Goal: Information Seeking & Learning: Understand process/instructions

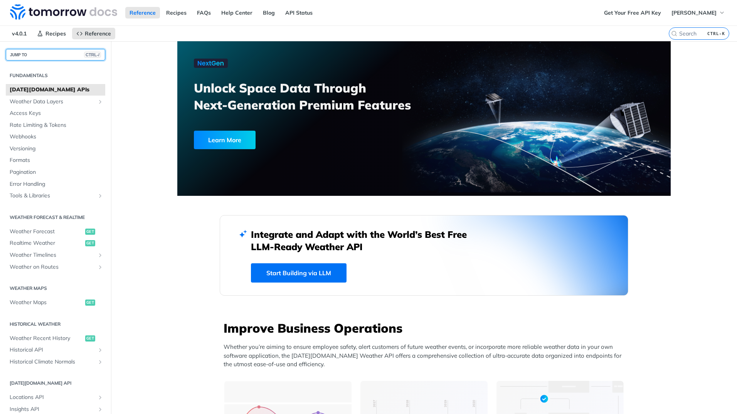
click at [50, 55] on button "JUMP TO CTRL-/" at bounding box center [55, 55] width 99 height 12
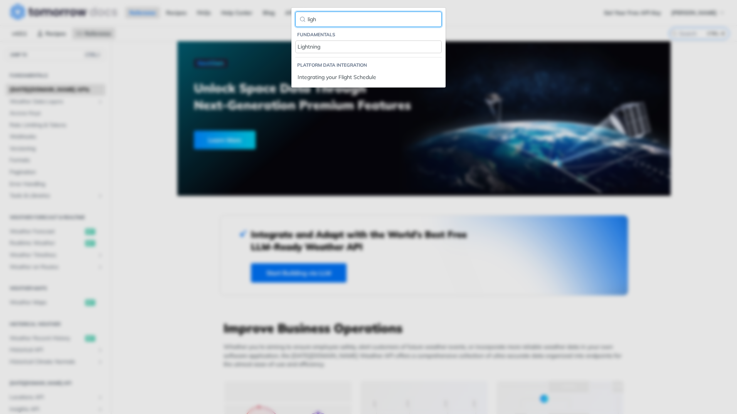
type input "ligh"
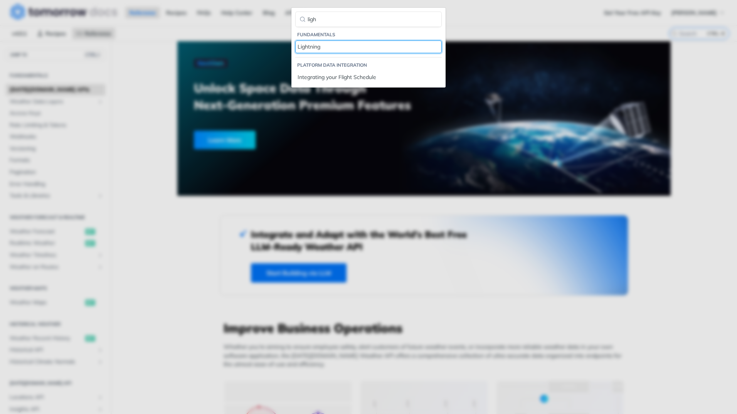
click at [307, 45] on div "Lightning" at bounding box center [369, 47] width 142 height 8
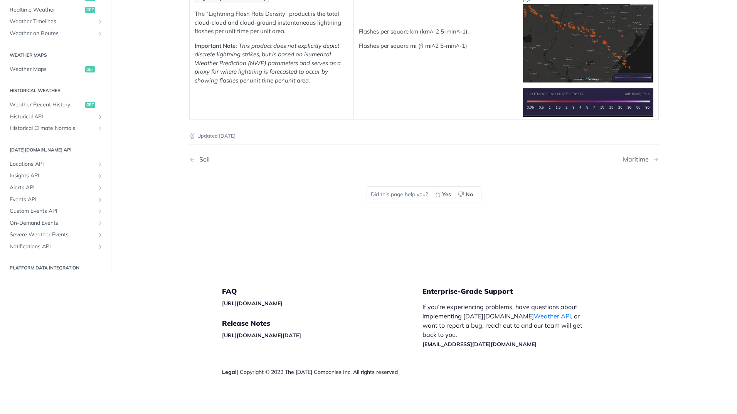
scroll to position [252, 0]
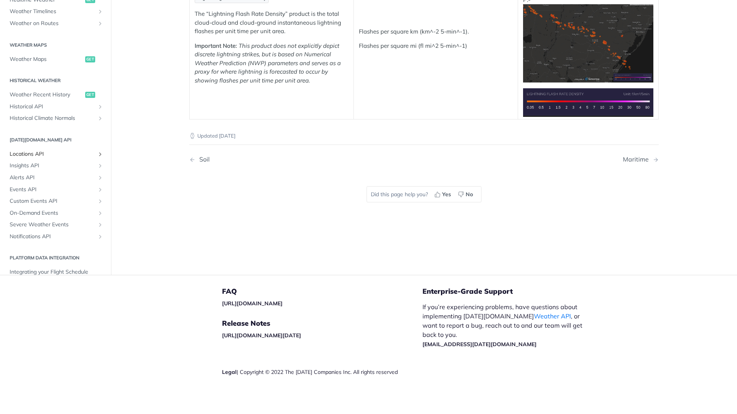
click at [97, 155] on icon "Show subpages for Locations API" at bounding box center [100, 154] width 6 height 6
click at [32, 155] on span "Locations API" at bounding box center [53, 154] width 86 height 8
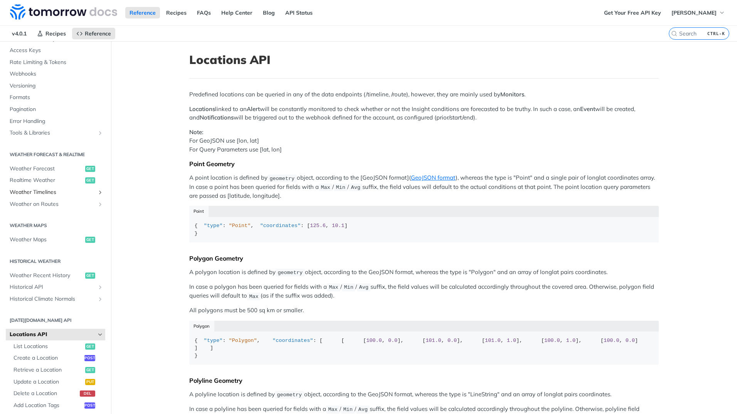
click at [46, 190] on span "Weather Timelines" at bounding box center [53, 192] width 86 height 8
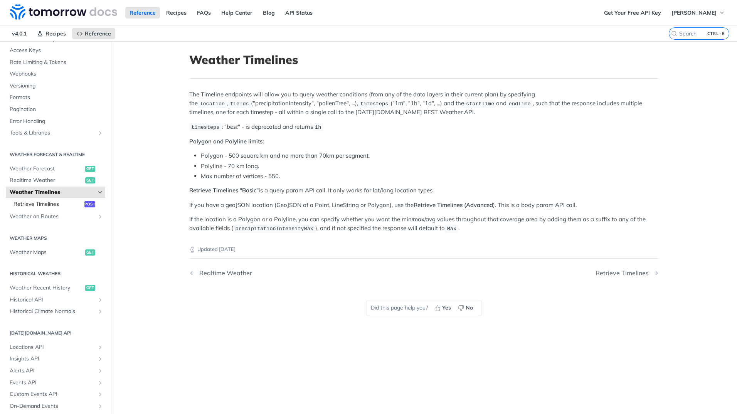
click at [45, 209] on link "Retrieve Timelines post" at bounding box center [58, 204] width 96 height 12
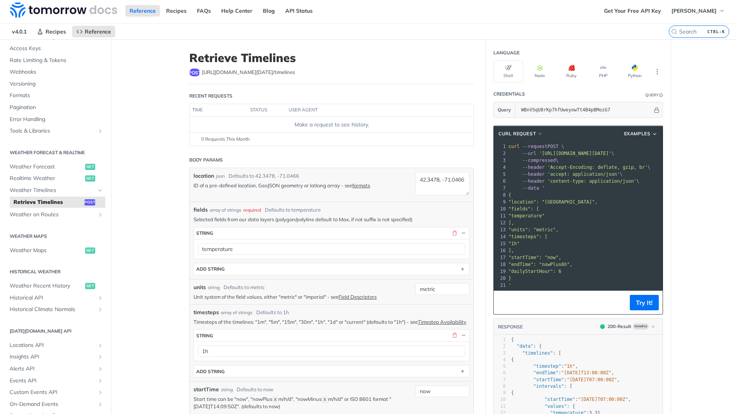
scroll to position [2, 0]
click at [357, 185] on link "formats" at bounding box center [361, 185] width 18 height 6
